Goal: Use online tool/utility: Utilize a website feature to perform a specific function

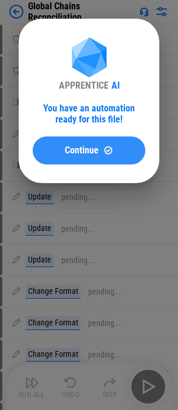
click at [69, 152] on span "Continue" at bounding box center [82, 150] width 34 height 9
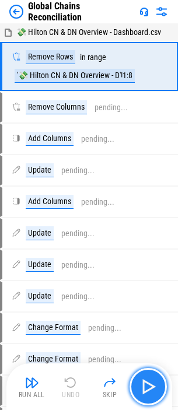
click at [157, 386] on img "button" at bounding box center [148, 387] width 19 height 19
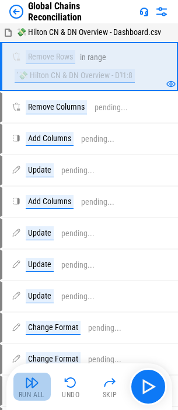
click at [23, 383] on button "Run All" at bounding box center [31, 387] width 37 height 28
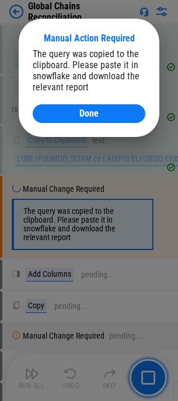
scroll to position [1316, 0]
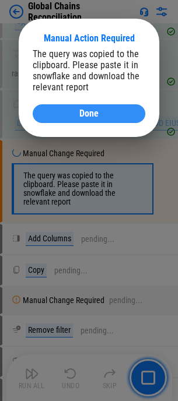
click at [92, 111] on span "Done" at bounding box center [88, 113] width 19 height 9
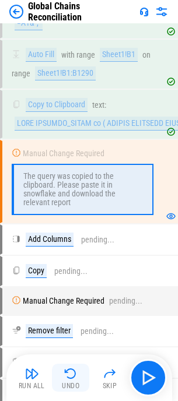
click at [75, 376] on img "button" at bounding box center [71, 374] width 14 height 14
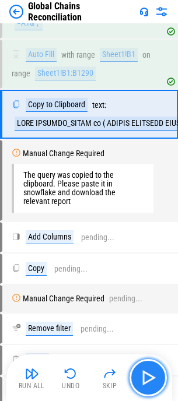
click at [147, 377] on img "button" at bounding box center [148, 378] width 19 height 19
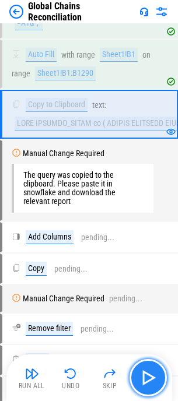
click at [150, 377] on img "button" at bounding box center [148, 378] width 19 height 19
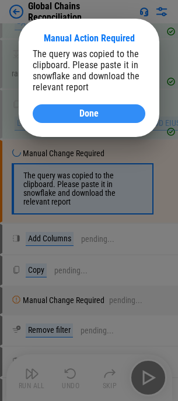
click at [99, 112] on div "Done" at bounding box center [89, 113] width 85 height 9
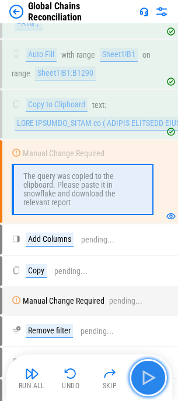
click at [149, 369] on img "button" at bounding box center [148, 378] width 19 height 19
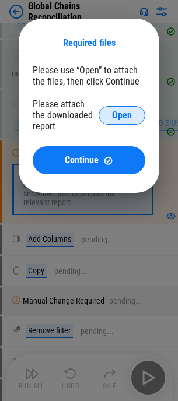
click at [118, 112] on span "Open" at bounding box center [122, 115] width 20 height 9
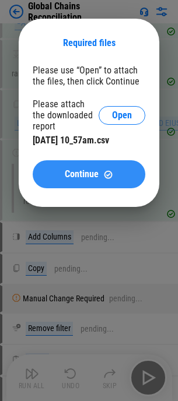
click at [96, 174] on span "Continue" at bounding box center [82, 174] width 34 height 9
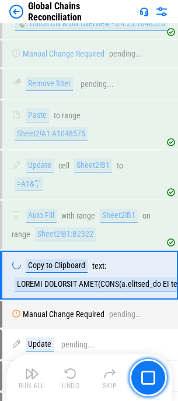
scroll to position [2521, 0]
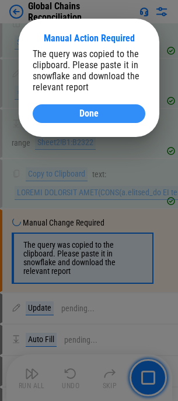
click at [119, 111] on div "Done" at bounding box center [89, 113] width 85 height 9
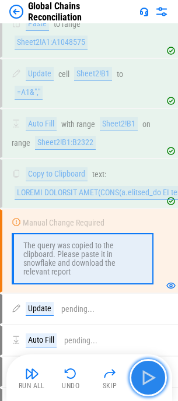
click at [142, 379] on img "button" at bounding box center [148, 378] width 19 height 19
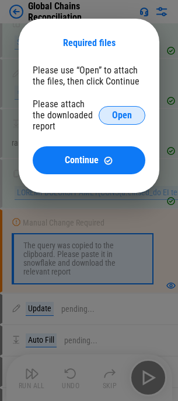
click at [120, 111] on span "Open" at bounding box center [122, 115] width 20 height 9
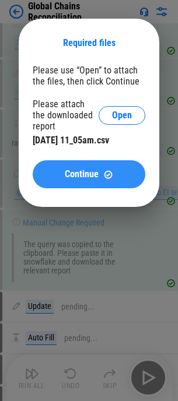
click at [78, 170] on span "Continue" at bounding box center [82, 174] width 34 height 9
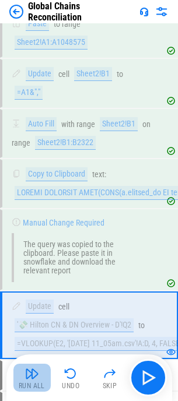
click at [24, 375] on button "Run All" at bounding box center [31, 378] width 37 height 28
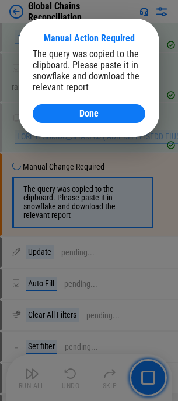
scroll to position [4000, 0]
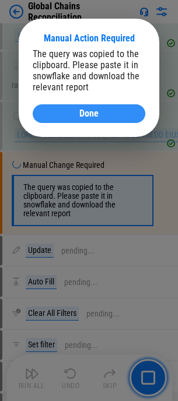
click at [94, 118] on span "Done" at bounding box center [88, 113] width 19 height 9
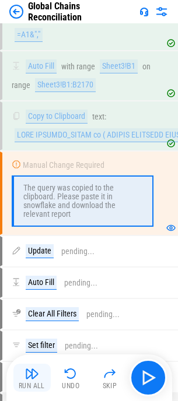
click at [33, 375] on img "button" at bounding box center [32, 374] width 14 height 14
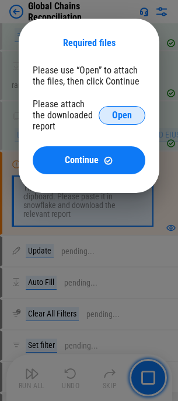
click at [117, 113] on span "Open" at bounding box center [122, 115] width 20 height 9
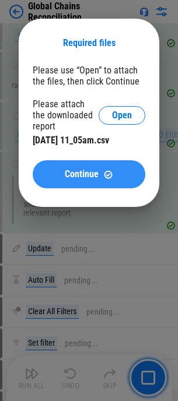
click at [93, 170] on span "Continue" at bounding box center [82, 174] width 34 height 9
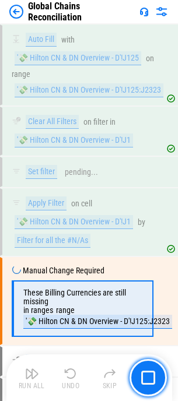
scroll to position [4302, 0]
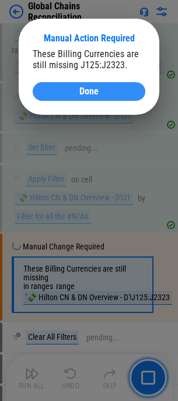
click at [61, 97] on button "Done" at bounding box center [89, 91] width 113 height 19
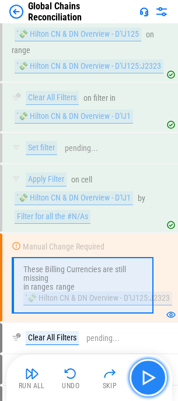
click at [144, 376] on img "button" at bounding box center [148, 378] width 19 height 19
click at [144, 376] on div "Run All Undo Skip" at bounding box center [90, 377] width 154 height 37
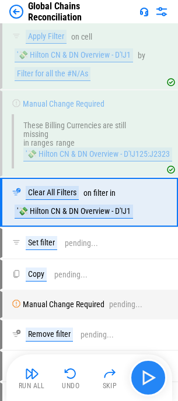
scroll to position [4449, 0]
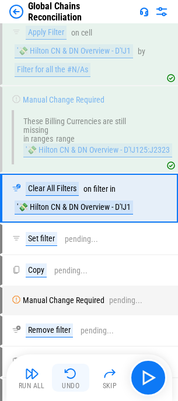
click at [69, 375] on img "button" at bounding box center [71, 374] width 14 height 14
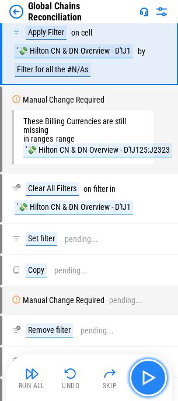
click at [147, 373] on img "button" at bounding box center [148, 378] width 19 height 19
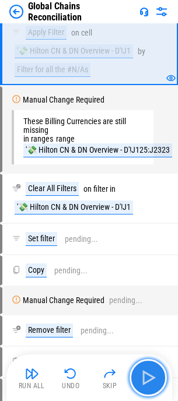
click at [149, 376] on img "button" at bounding box center [148, 378] width 19 height 19
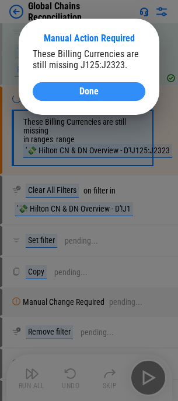
click at [98, 88] on span "Done" at bounding box center [88, 91] width 19 height 9
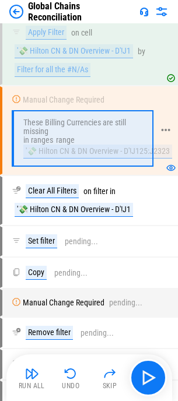
click at [89, 135] on div "These Billing Currencies are still missing" at bounding box center [81, 127] width 117 height 18
click at [168, 131] on icon at bounding box center [165, 130] width 11 height 11
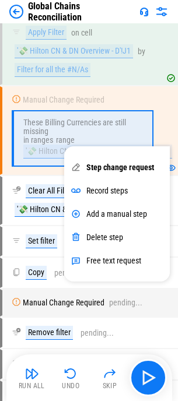
click at [103, 164] on div "Step change request" at bounding box center [120, 167] width 68 height 9
click at [68, 376] on img "button" at bounding box center [71, 374] width 14 height 14
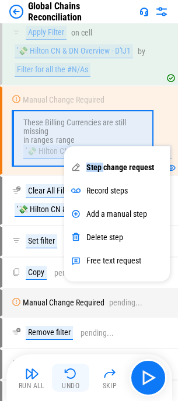
click at [68, 376] on div "Run All Undo Skip" at bounding box center [90, 377] width 154 height 37
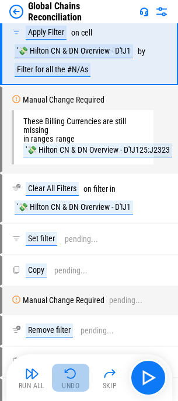
click at [68, 376] on img "button" at bounding box center [71, 374] width 14 height 14
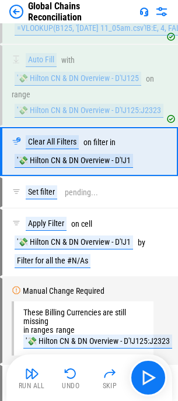
scroll to position [4211, 0]
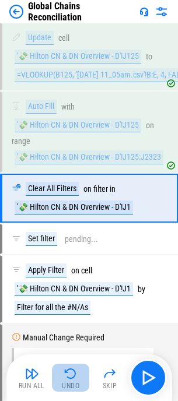
click at [68, 376] on img "button" at bounding box center [71, 374] width 14 height 14
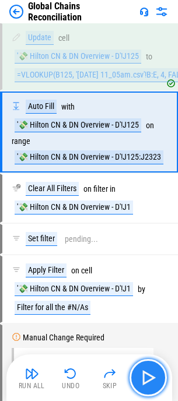
click at [138, 371] on button "button" at bounding box center [148, 377] width 37 height 37
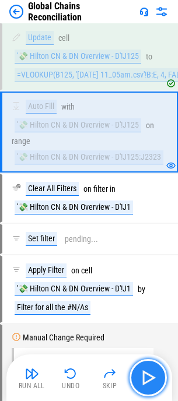
click at [146, 372] on img "button" at bounding box center [148, 378] width 19 height 19
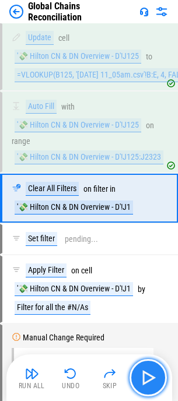
click at [146, 372] on img "button" at bounding box center [148, 378] width 19 height 19
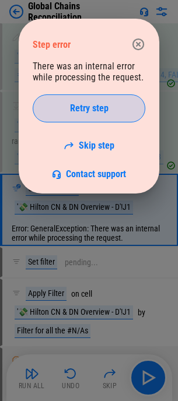
click at [83, 106] on span "Retry step" at bounding box center [89, 108] width 39 height 9
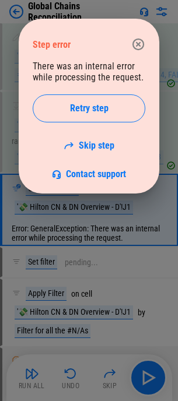
click at [83, 106] on span "Retry step" at bounding box center [89, 108] width 39 height 9
click at [135, 47] on icon "button" at bounding box center [138, 44] width 14 height 14
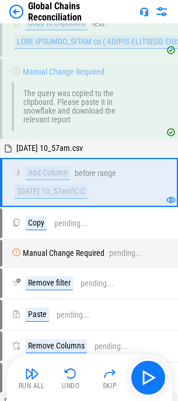
scroll to position [1399, 0]
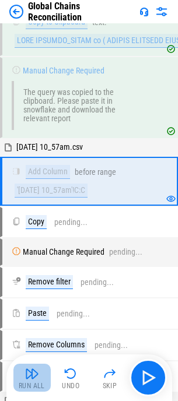
click at [36, 375] on img "button" at bounding box center [32, 374] width 14 height 14
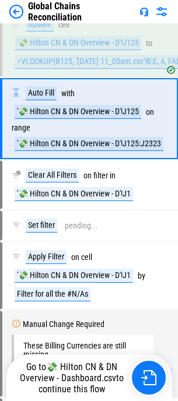
scroll to position [4144, 0]
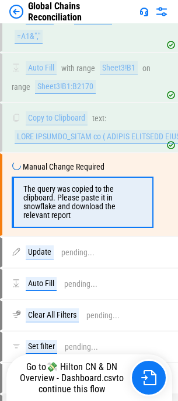
scroll to position [4000, 0]
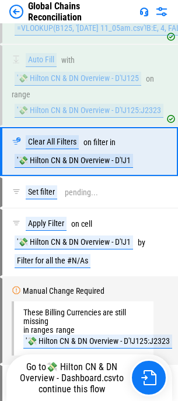
scroll to position [4211, 0]
